Goal: Information Seeking & Learning: Learn about a topic

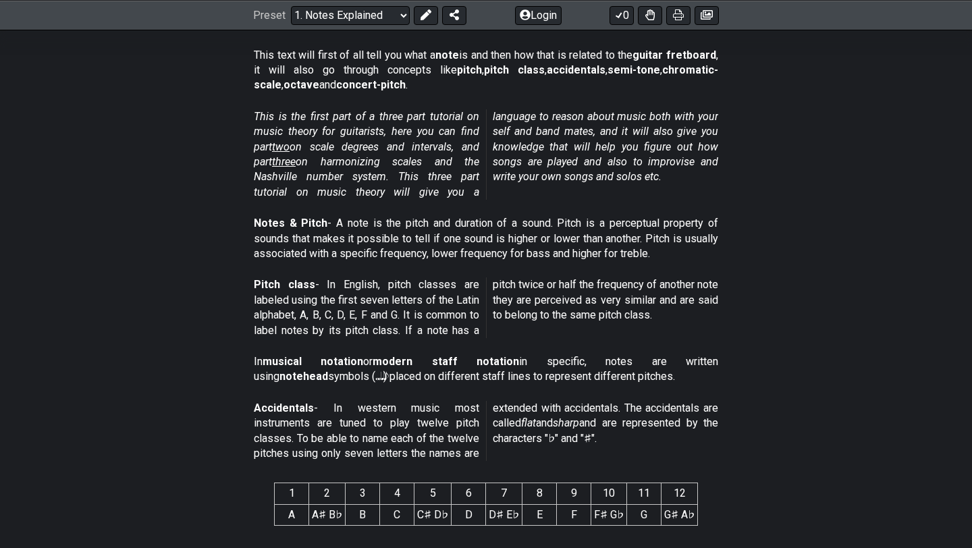
scroll to position [258, 0]
drag, startPoint x: 240, startPoint y: 54, endPoint x: 462, endPoint y: 60, distance: 221.4
click at [462, 60] on section "This text will first of all tell you what a note is and then how that is relate…" at bounding box center [486, 71] width 972 height 61
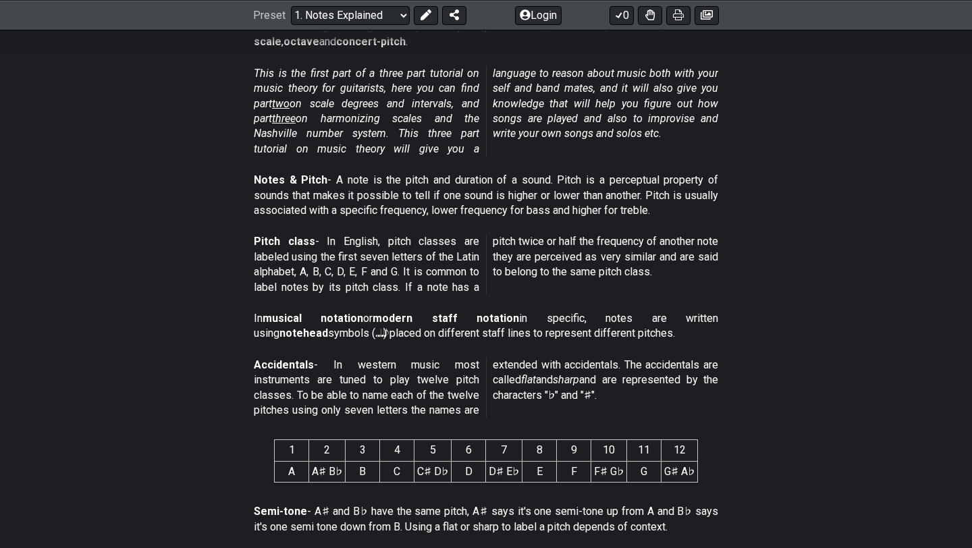
scroll to position [304, 0]
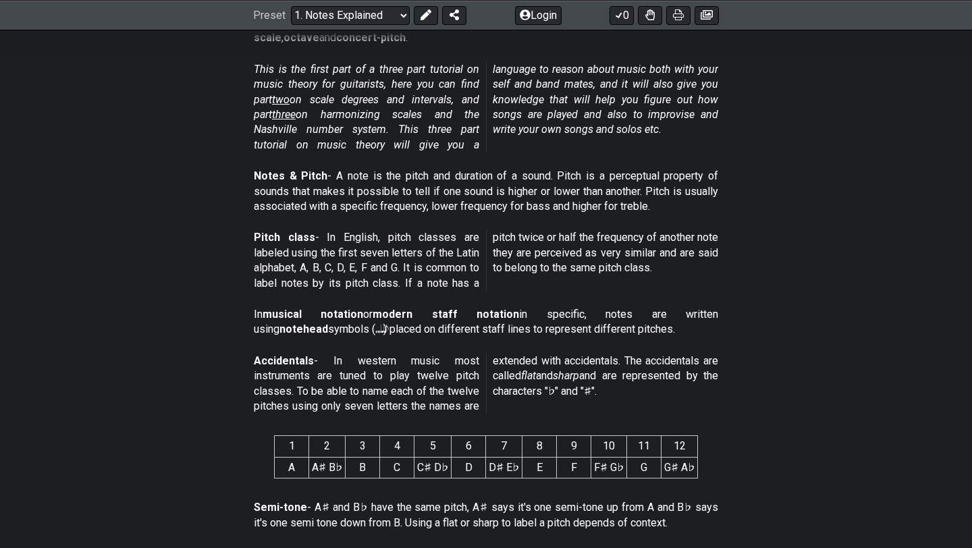
drag, startPoint x: 257, startPoint y: 63, endPoint x: 371, endPoint y: 69, distance: 114.2
click at [371, 69] on em "This is the first part of a three part tutorial on music theory for guitarists,…" at bounding box center [486, 107] width 464 height 88
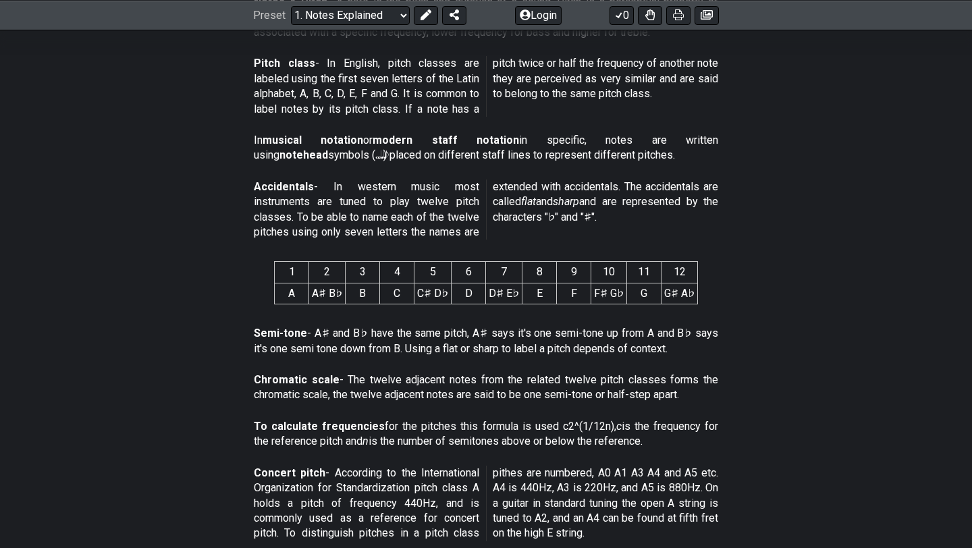
scroll to position [482, 0]
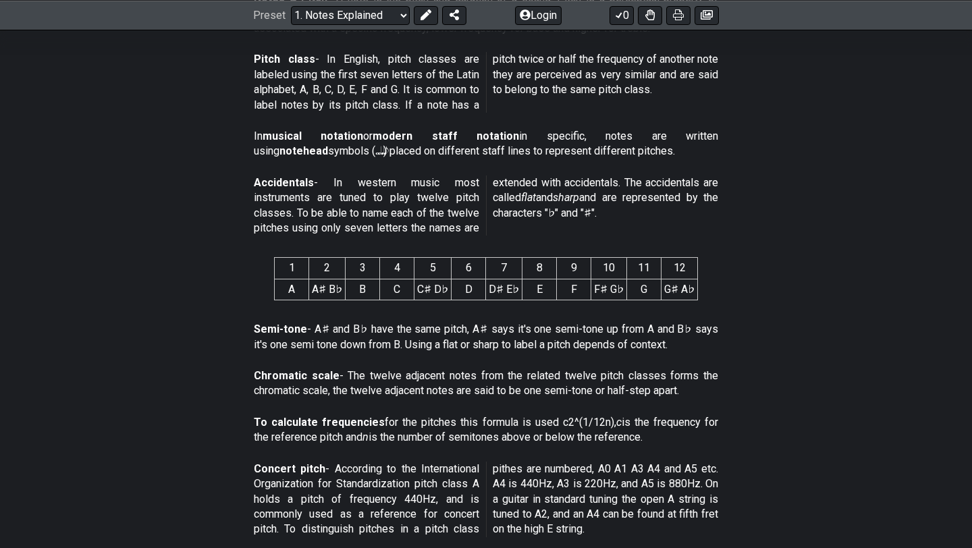
drag, startPoint x: 258, startPoint y: 136, endPoint x: 530, endPoint y: 148, distance: 272.9
click at [531, 148] on p "In musical notation or modern staff notation in specific, notes are written usi…" at bounding box center [486, 144] width 464 height 30
click at [506, 141] on p "In musical notation or modern staff notation in specific, notes are written usi…" at bounding box center [486, 144] width 464 height 30
click at [305, 151] on p "In musical notation or modern staff notation in specific, notes are written usi…" at bounding box center [486, 144] width 464 height 30
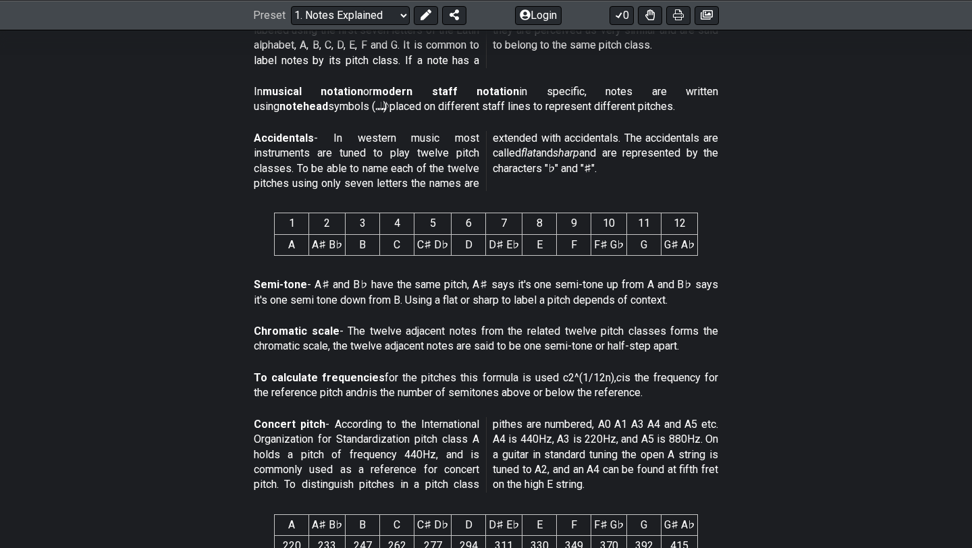
scroll to position [529, 0]
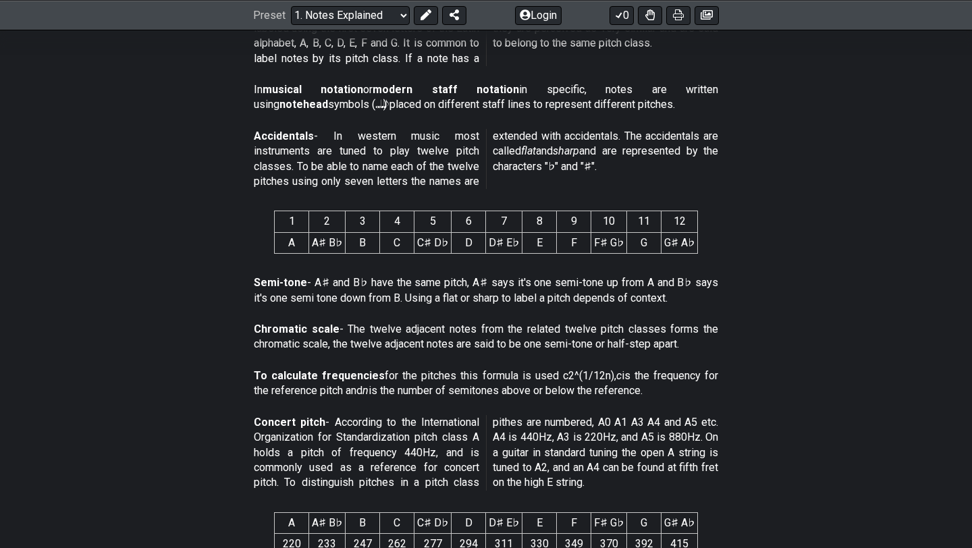
drag, startPoint x: 320, startPoint y: 136, endPoint x: 406, endPoint y: 139, distance: 86.4
click at [406, 139] on p "Accidentals - In western music most instruments are tuned to play twelve pitch …" at bounding box center [486, 159] width 464 height 61
drag, startPoint x: 308, startPoint y: 154, endPoint x: 454, endPoint y: 177, distance: 147.5
click at [456, 177] on p "Accidentals - In western music most instruments are tuned to play twelve pitch …" at bounding box center [486, 159] width 464 height 61
click at [315, 190] on div "Accidentals - In western music most instruments are tuned to play twelve pitch …" at bounding box center [486, 161] width 464 height 77
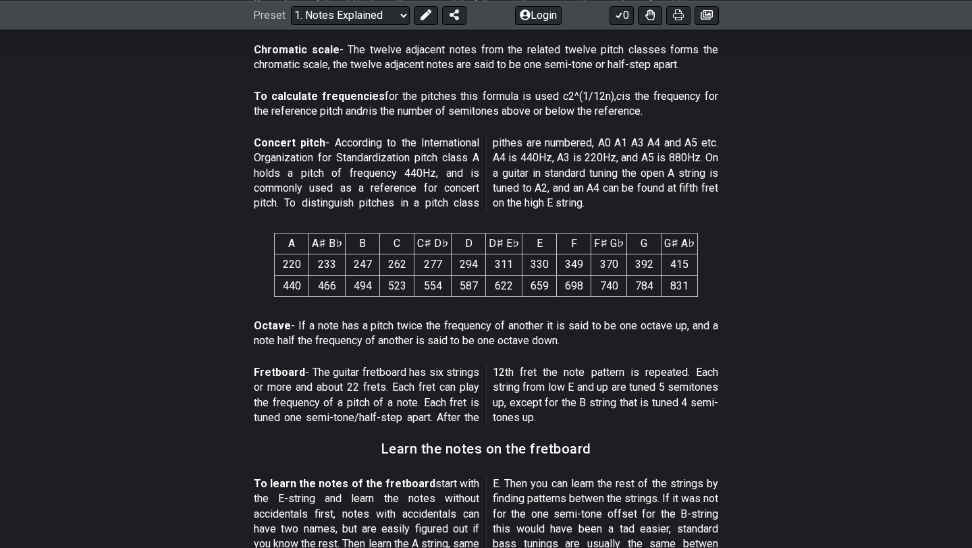
scroll to position [813, 0]
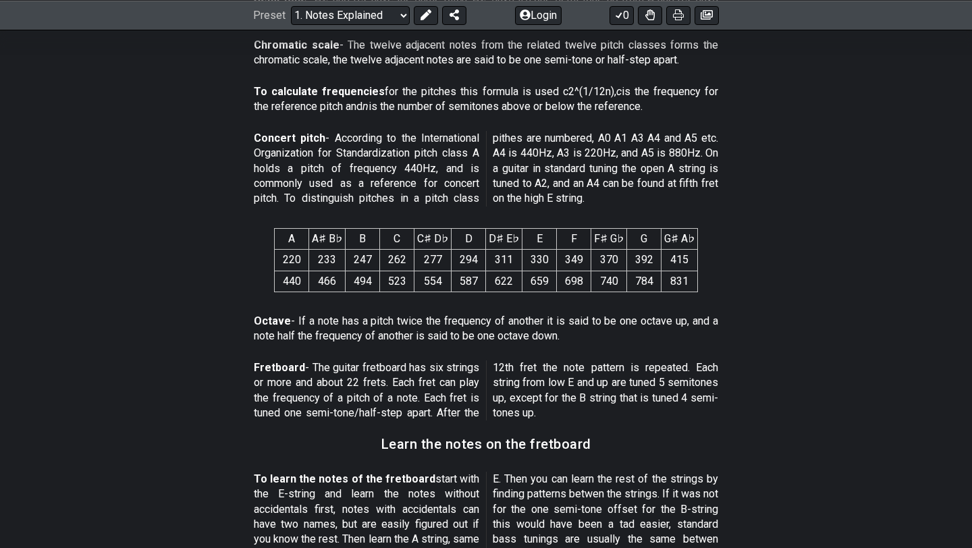
click at [464, 271] on td "587" at bounding box center [468, 281] width 34 height 21
drag, startPoint x: 312, startPoint y: 362, endPoint x: 412, endPoint y: 369, distance: 99.5
click at [412, 369] on p "Fretboard - The guitar fretboard has six strings or more and about 22 frets. Ea…" at bounding box center [486, 390] width 464 height 61
click at [382, 373] on p "Fretboard - The guitar fretboard has six strings or more and about 22 frets. Ea…" at bounding box center [486, 390] width 464 height 61
drag, startPoint x: 399, startPoint y: 391, endPoint x: 426, endPoint y: 389, distance: 27.0
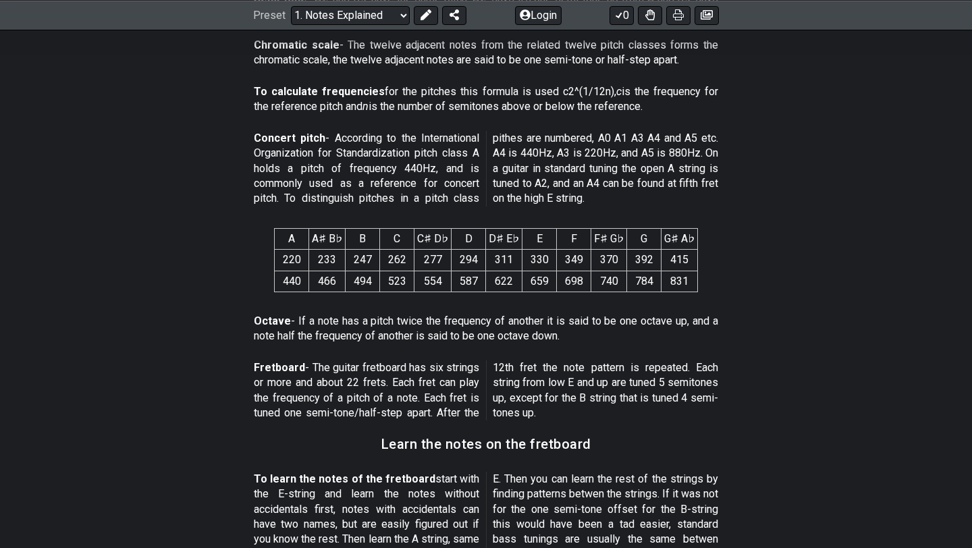
click at [428, 390] on p "Fretboard - The guitar fretboard has six strings or more and about 22 frets. Ea…" at bounding box center [486, 390] width 464 height 61
drag, startPoint x: 395, startPoint y: 386, endPoint x: 467, endPoint y: 377, distance: 72.1
click at [467, 378] on p "Fretboard - The guitar fretboard has six strings or more and about 22 frets. Ea…" at bounding box center [486, 390] width 464 height 61
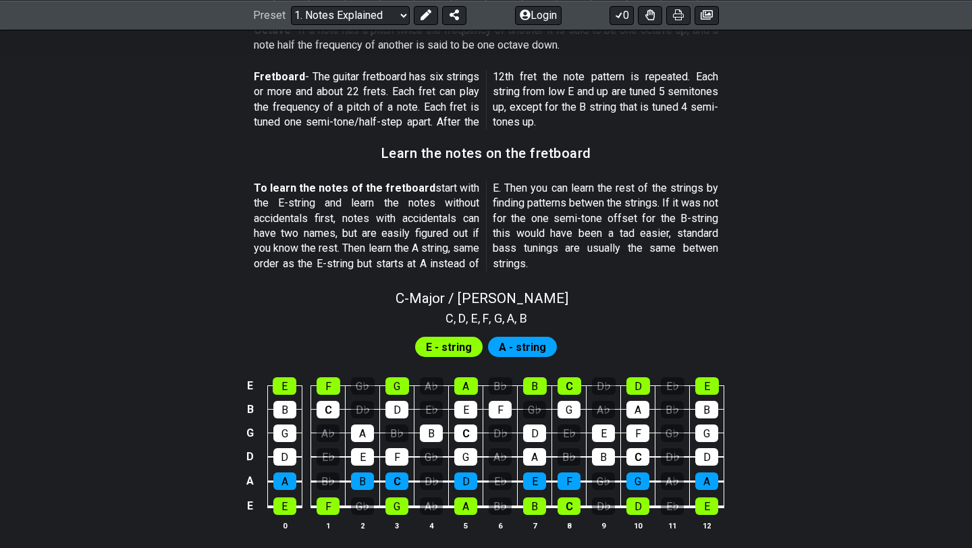
scroll to position [1105, 0]
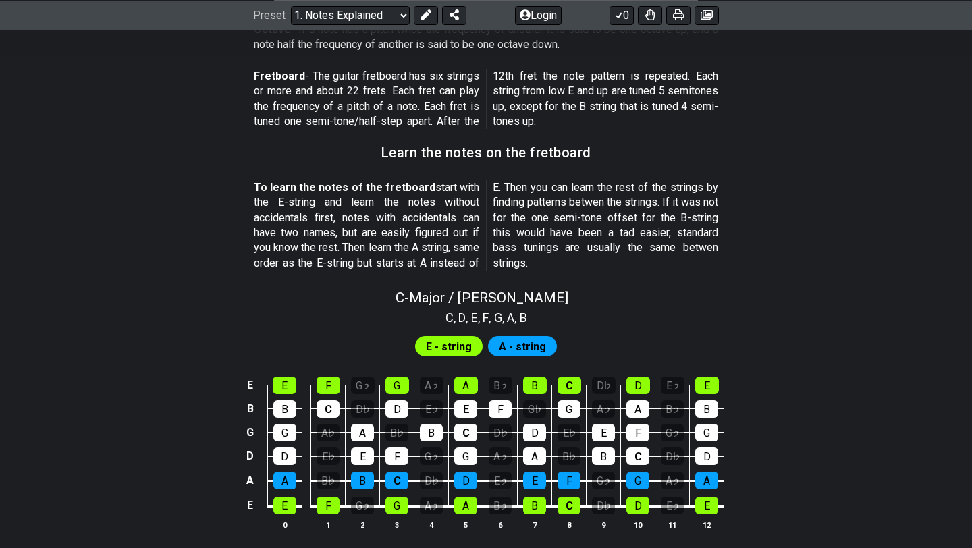
drag, startPoint x: 417, startPoint y: 113, endPoint x: 457, endPoint y: 117, distance: 40.7
click at [457, 117] on p "Fretboard - The guitar fretboard has six strings or more and about 22 frets. Ea…" at bounding box center [486, 99] width 464 height 61
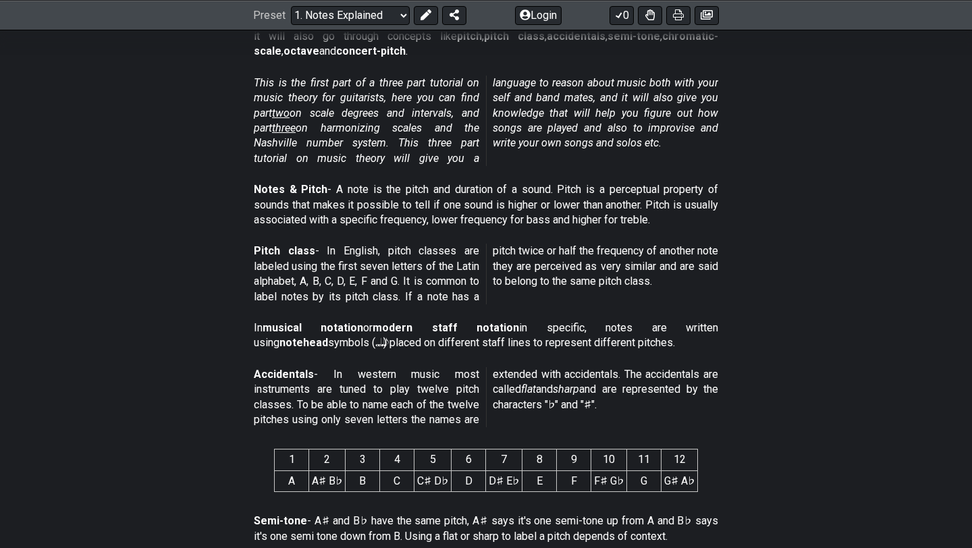
scroll to position [104, 0]
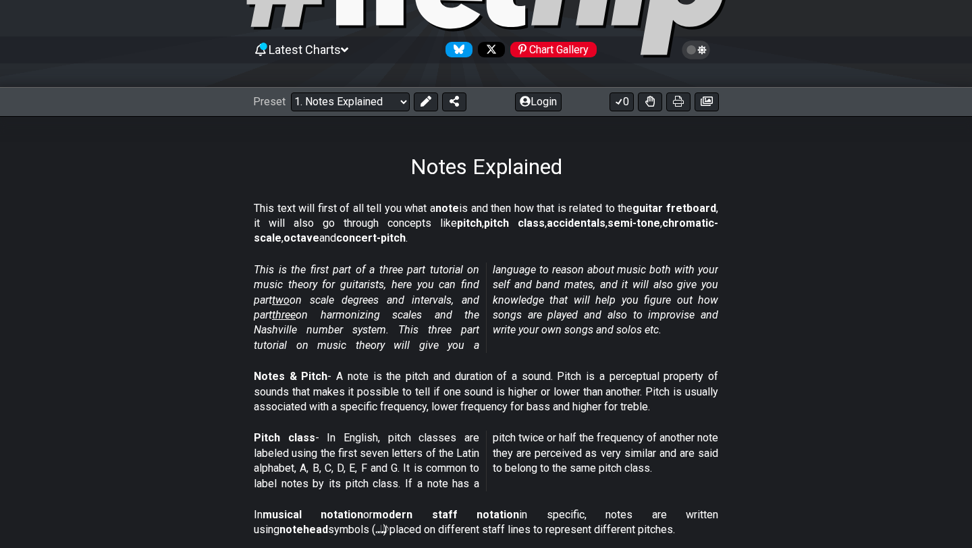
click at [285, 304] on span "two" at bounding box center [281, 300] width 18 height 13
select select "/scale-degrees-and-intervals"
